Goal: Information Seeking & Learning: Find specific fact

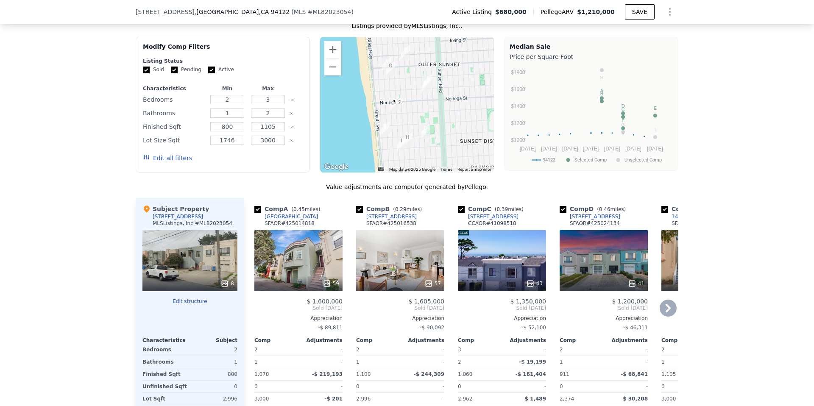
scroll to position [915, 0]
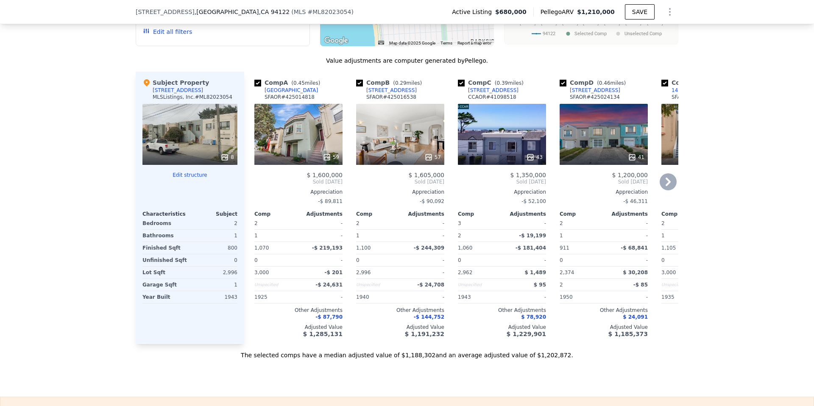
click at [671, 190] on icon at bounding box center [667, 181] width 17 height 17
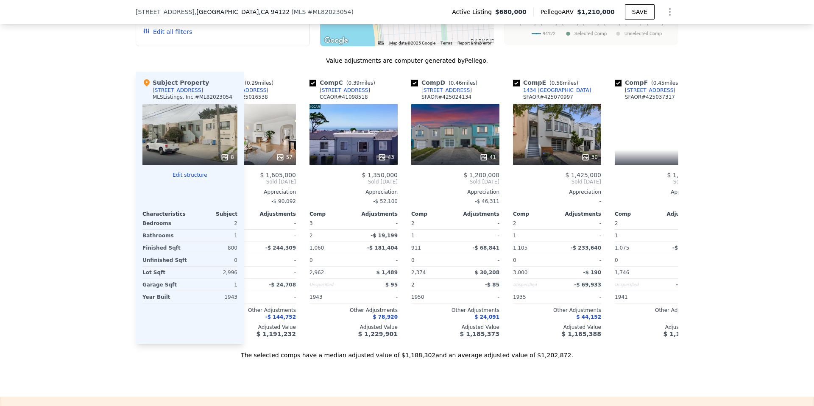
scroll to position [0, 203]
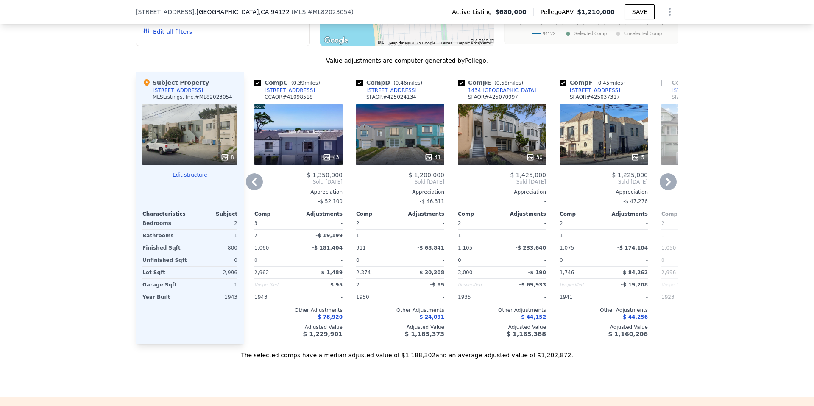
click at [671, 190] on icon at bounding box center [667, 181] width 17 height 17
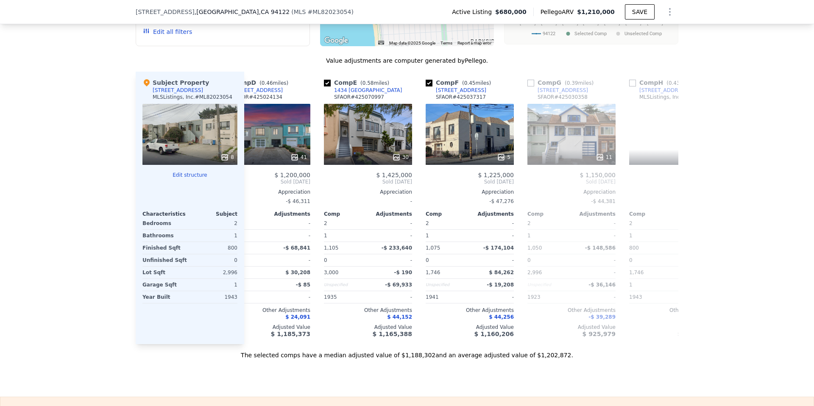
scroll to position [0, 407]
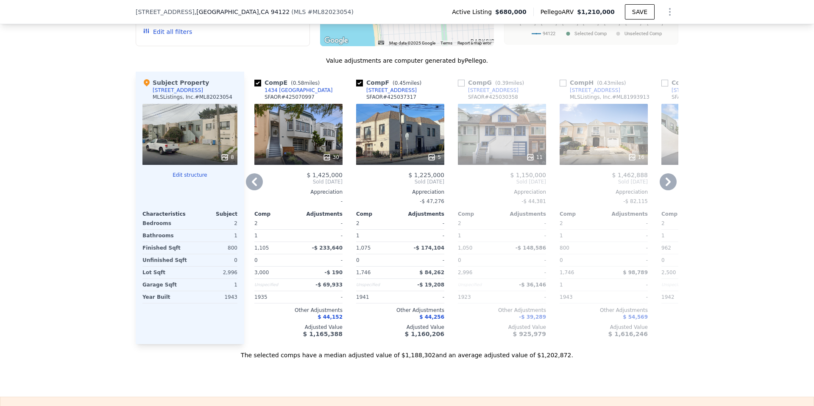
click at [671, 190] on icon at bounding box center [667, 181] width 17 height 17
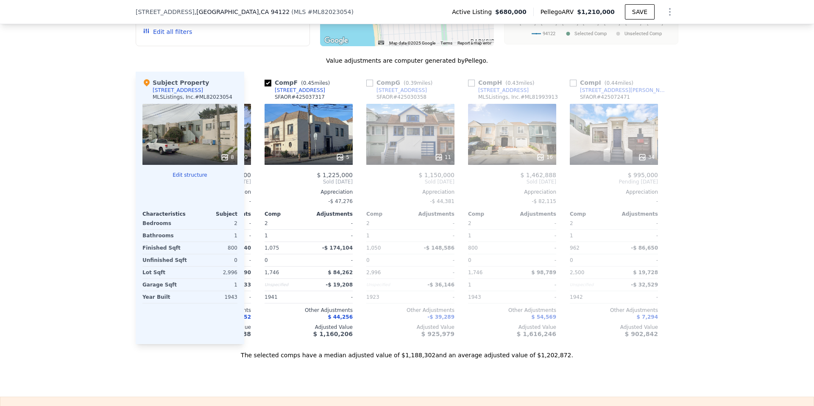
scroll to position [0, 502]
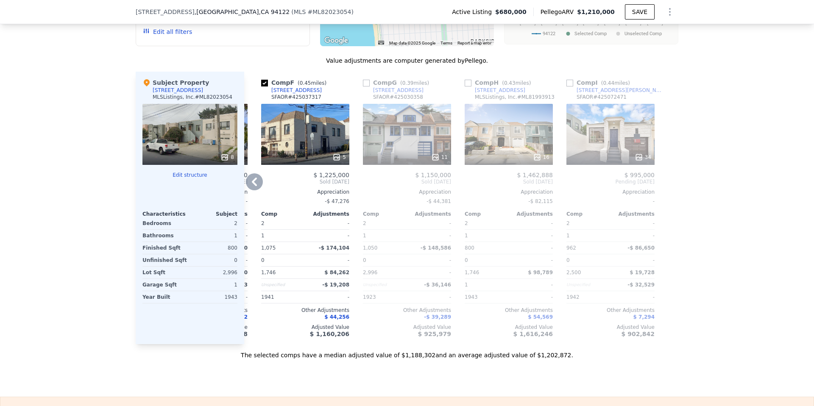
click at [671, 197] on div at bounding box center [671, 208] width 14 height 272
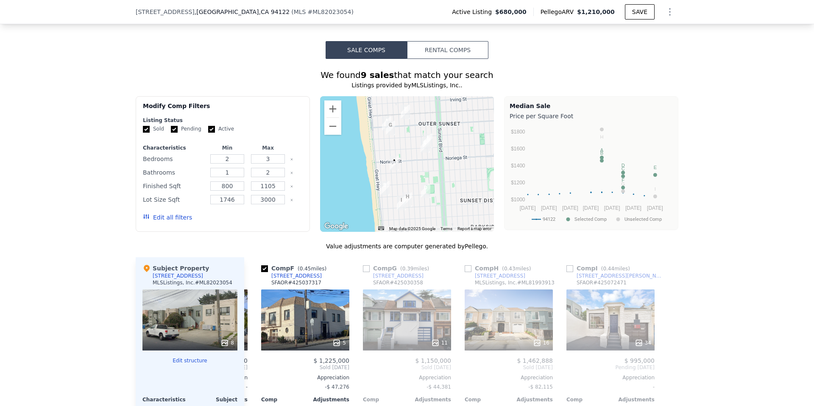
scroll to position [731, 0]
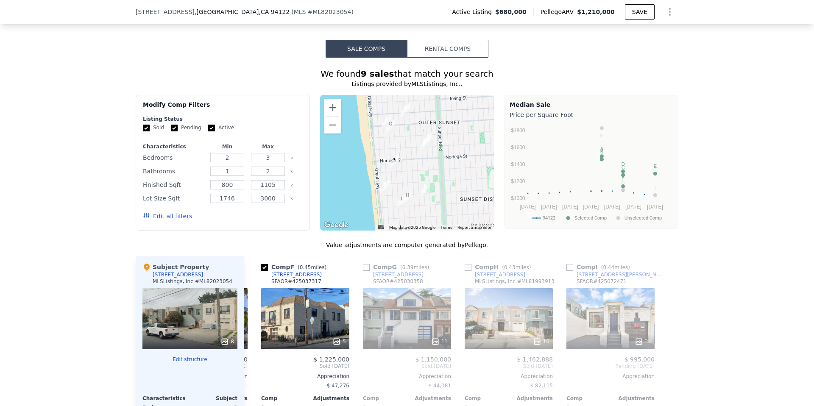
click at [380, 194] on img "2081 47th Ave" at bounding box center [384, 187] width 9 height 14
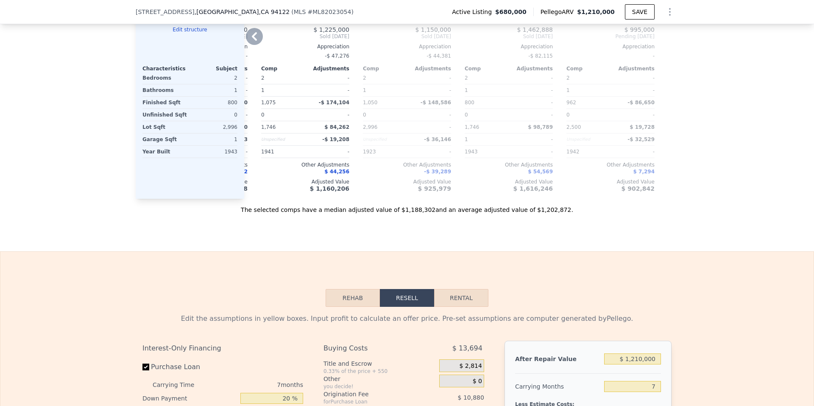
scroll to position [963, 0]
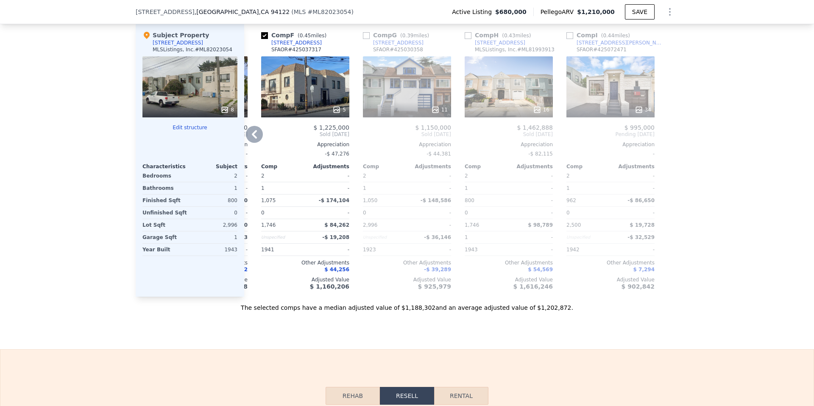
click at [252, 139] on icon at bounding box center [254, 134] width 5 height 8
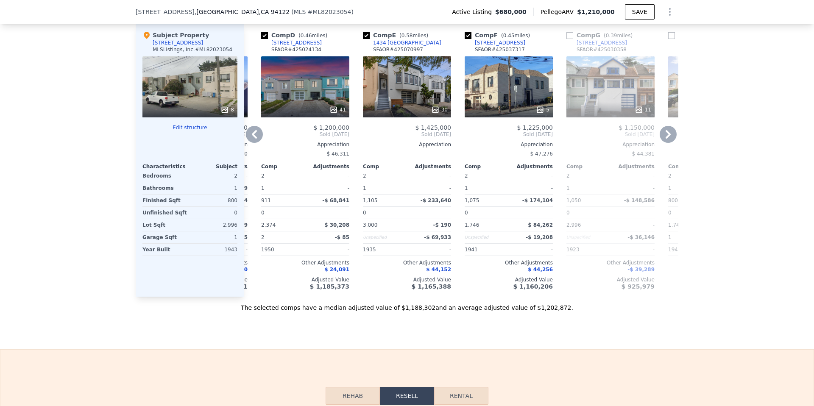
click at [250, 143] on icon at bounding box center [254, 134] width 17 height 17
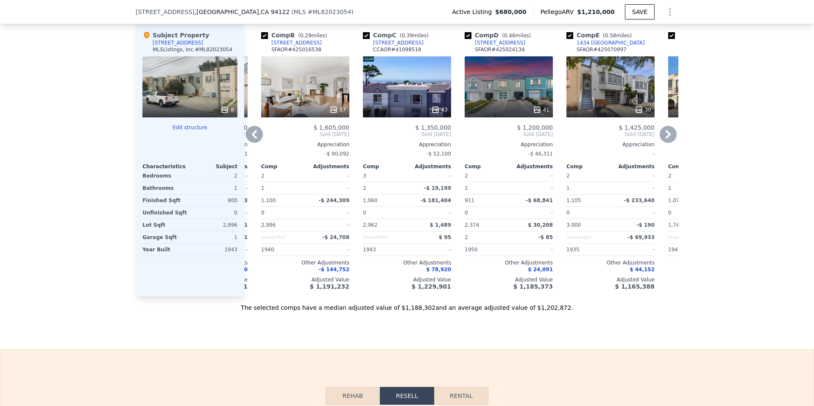
click at [250, 143] on icon at bounding box center [254, 134] width 17 height 17
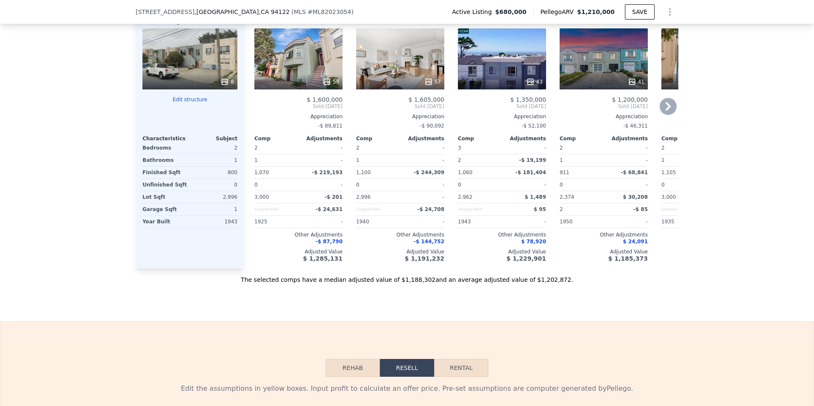
scroll to position [966, 0]
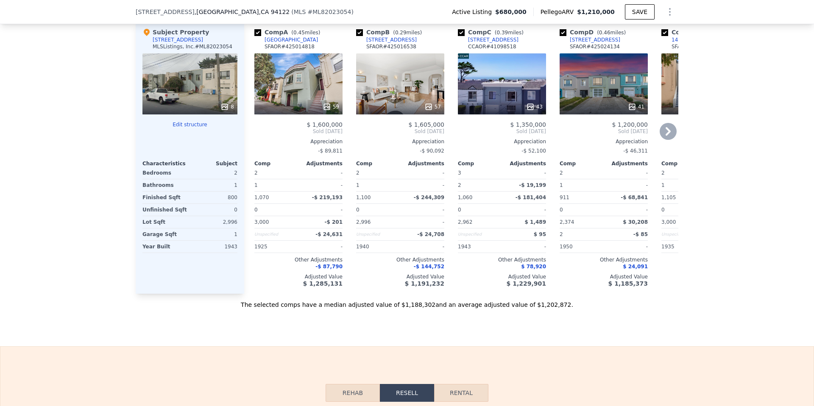
click at [669, 140] on icon at bounding box center [667, 131] width 17 height 17
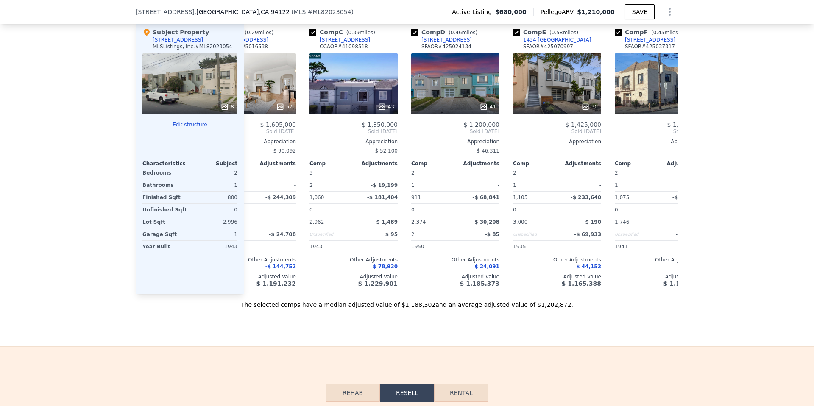
scroll to position [0, 203]
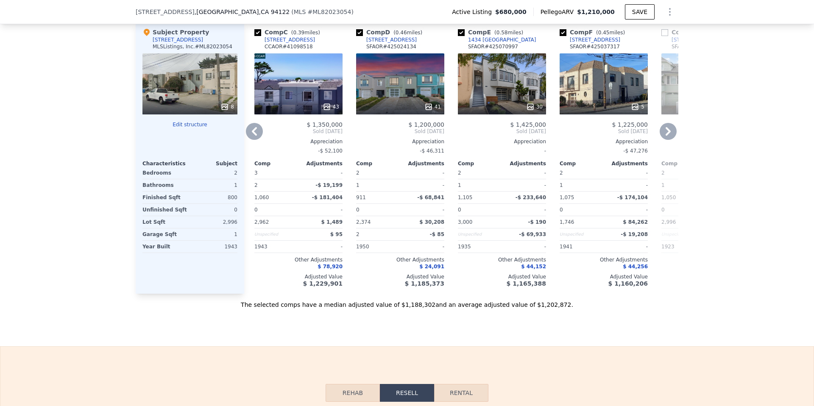
click at [671, 140] on icon at bounding box center [667, 131] width 17 height 17
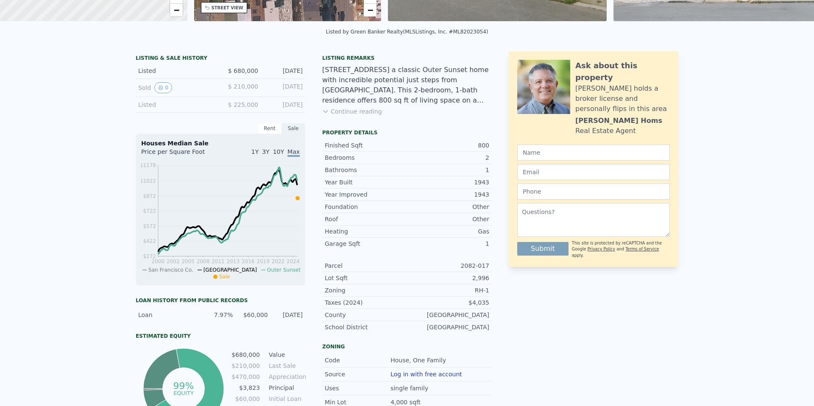
scroll to position [0, 0]
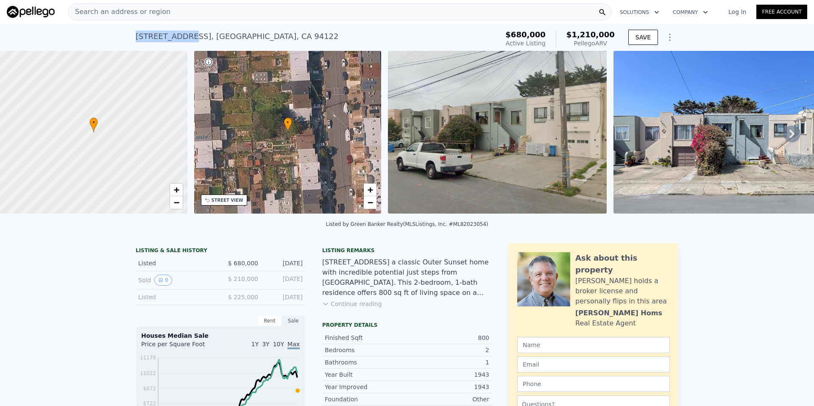
drag, startPoint x: 131, startPoint y: 35, endPoint x: 180, endPoint y: 36, distance: 49.2
click at [180, 36] on div "1871 45th Ave , San Francisco , CA 94122 Active at $680k (~ARV $1.210m ) $680,0…" at bounding box center [407, 37] width 814 height 27
copy div "1871 45th Ave"
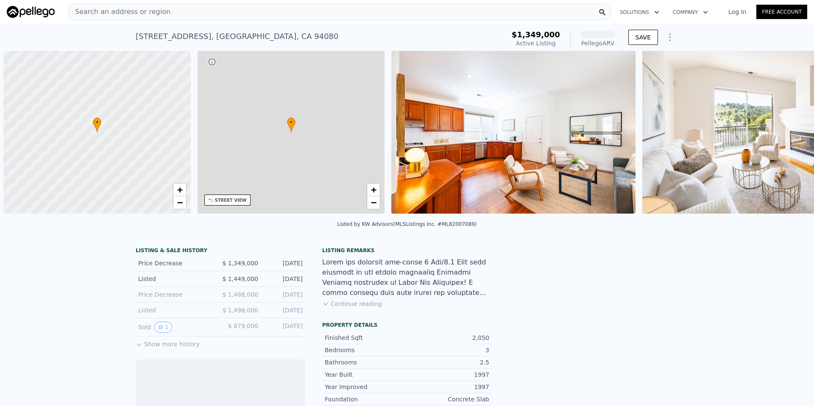
scroll to position [0, 3]
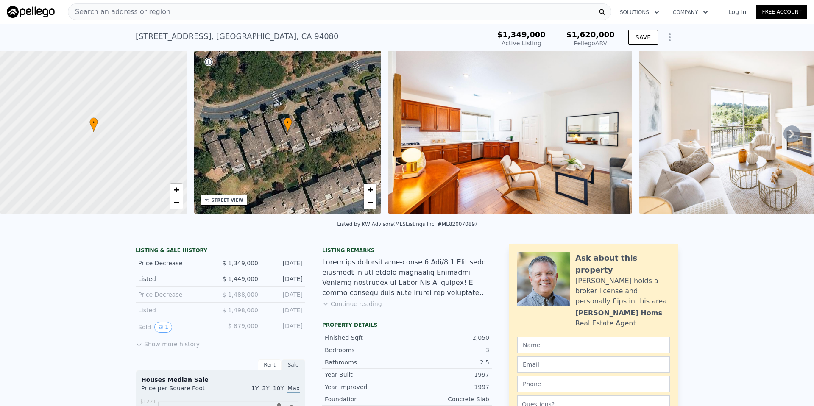
click at [784, 141] on icon at bounding box center [791, 133] width 17 height 17
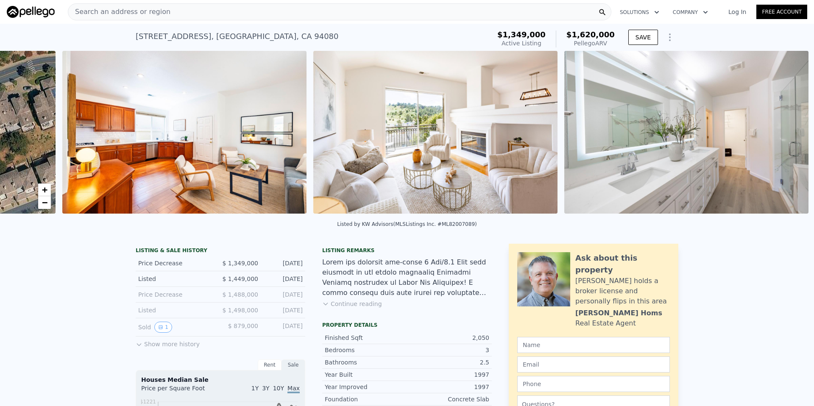
scroll to position [0, 388]
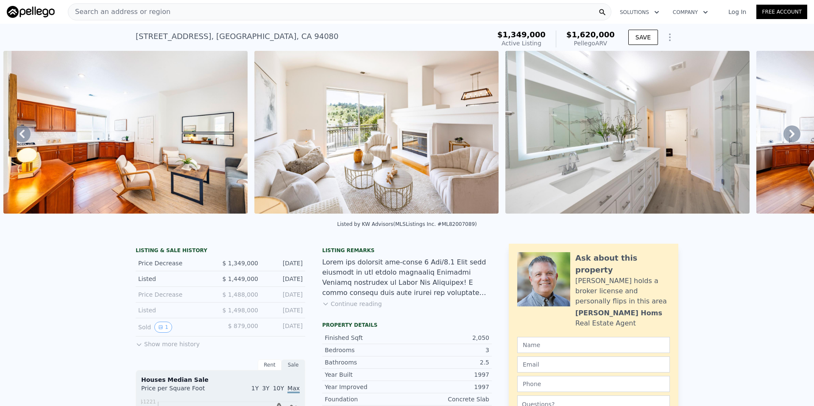
click at [785, 141] on icon at bounding box center [791, 133] width 17 height 17
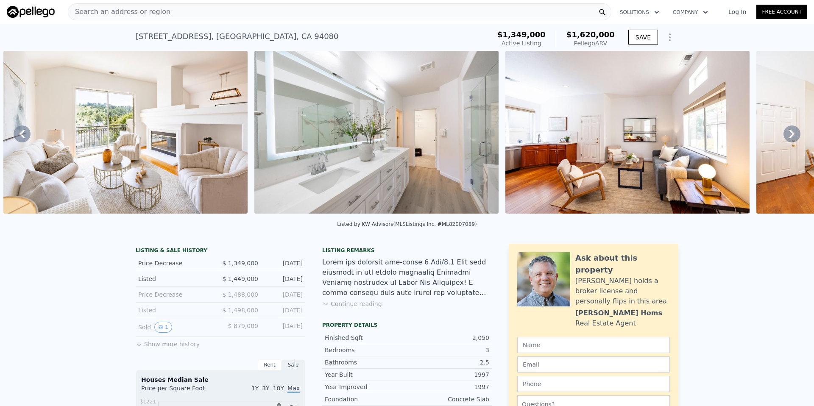
click at [785, 141] on icon at bounding box center [791, 133] width 17 height 17
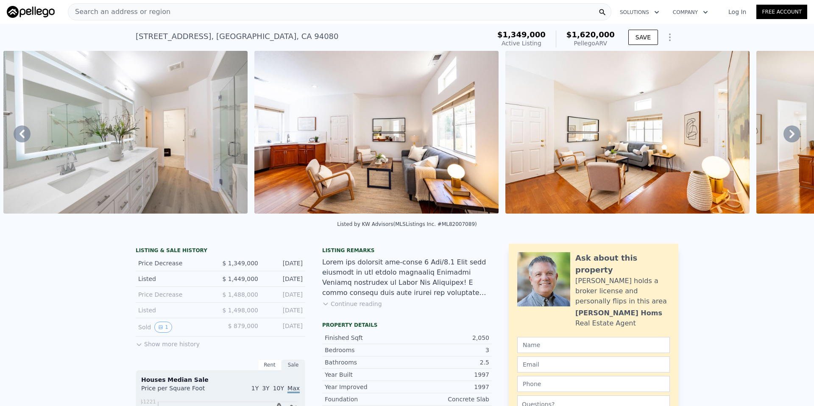
click at [785, 141] on icon at bounding box center [791, 133] width 17 height 17
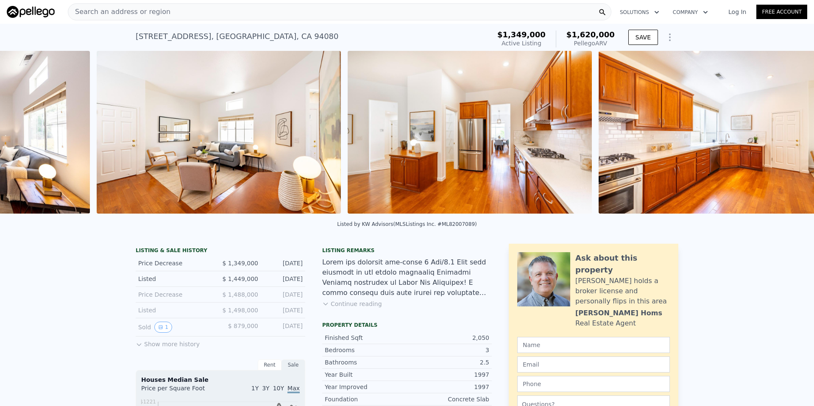
scroll to position [0, 1391]
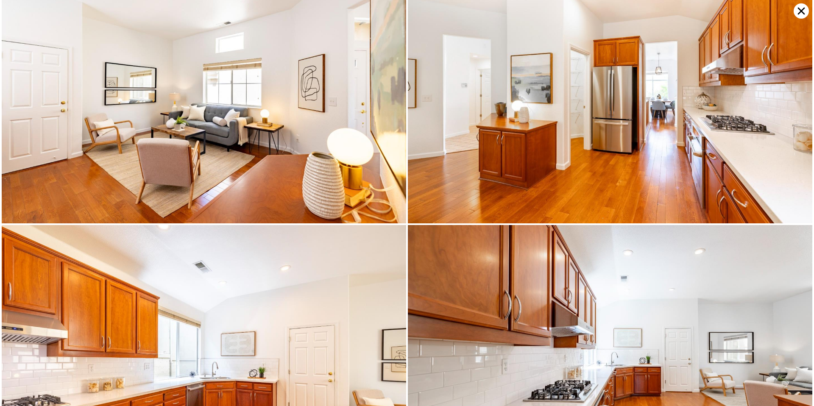
scroll to position [0, 0]
